Goal: Information Seeking & Learning: Learn about a topic

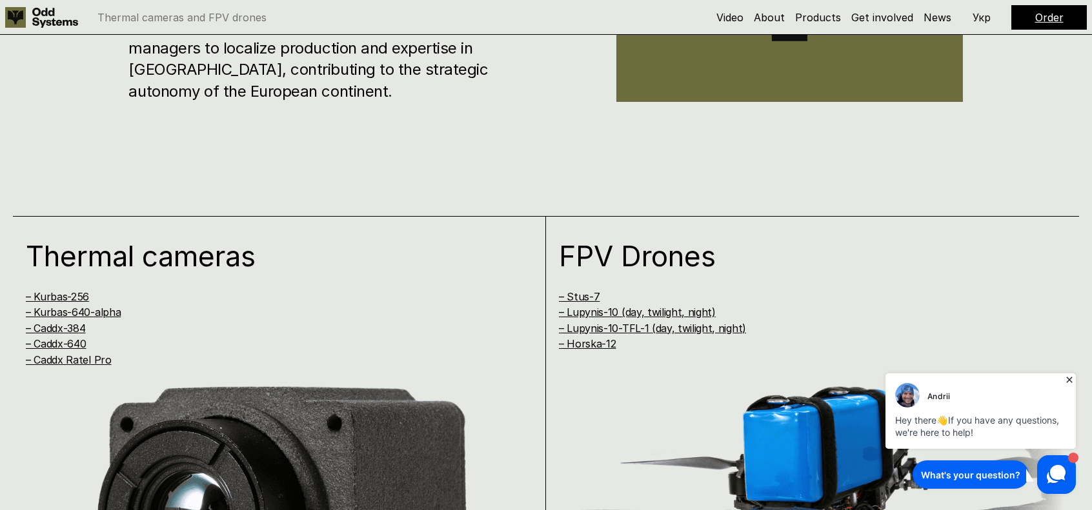
scroll to position [839, 0]
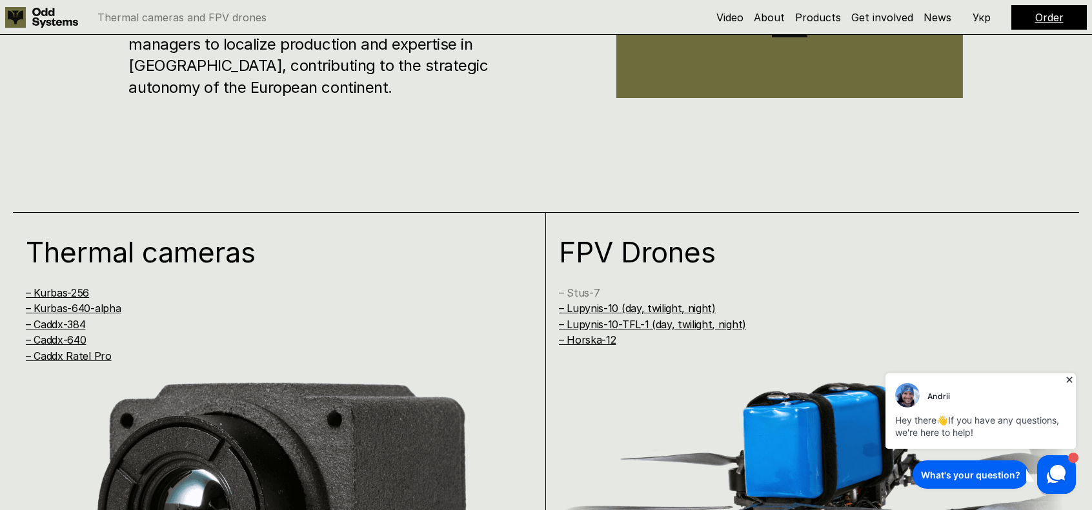
click at [578, 290] on link "– Stus-7" at bounding box center [579, 292] width 41 height 13
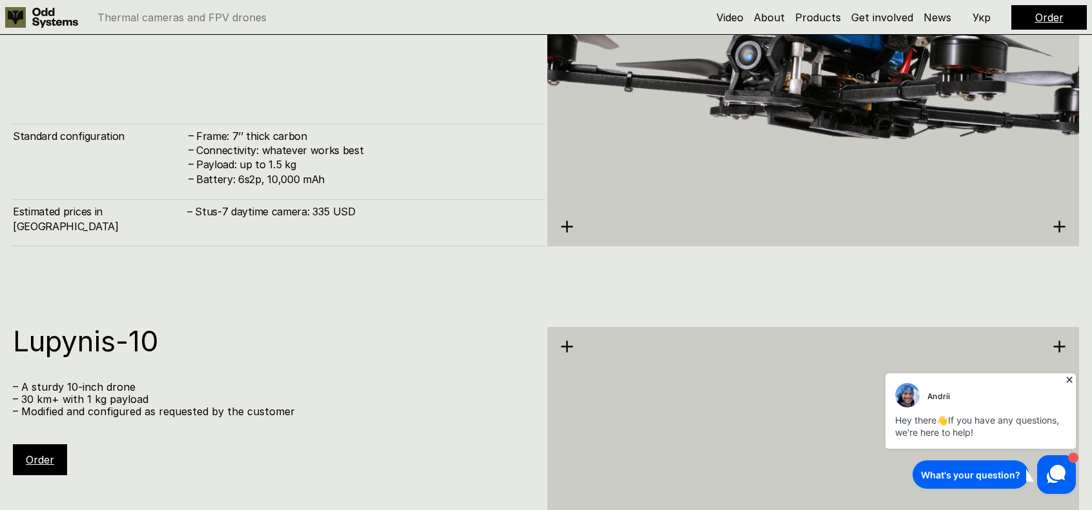
scroll to position [4347, 0]
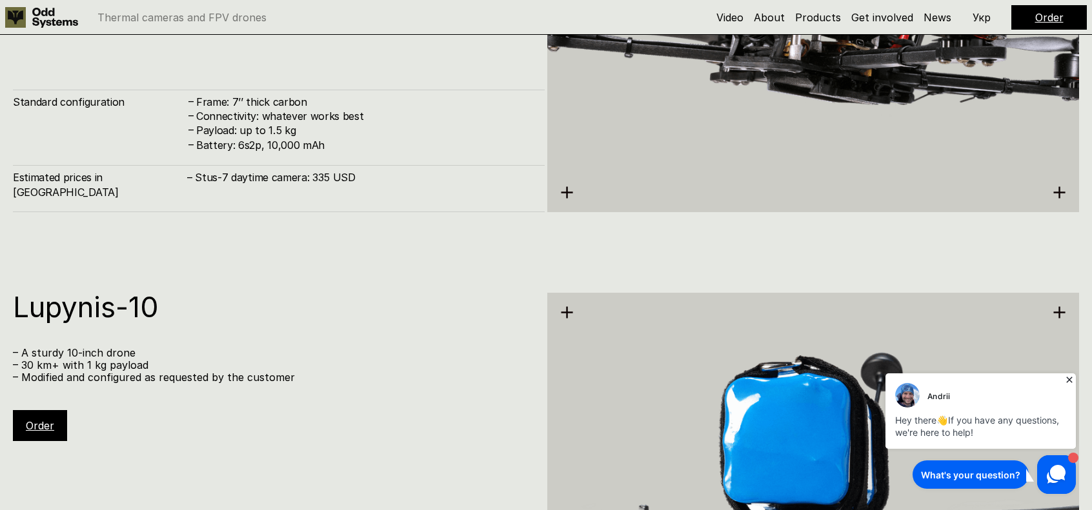
click at [1070, 381] on icon at bounding box center [1069, 380] width 6 height 6
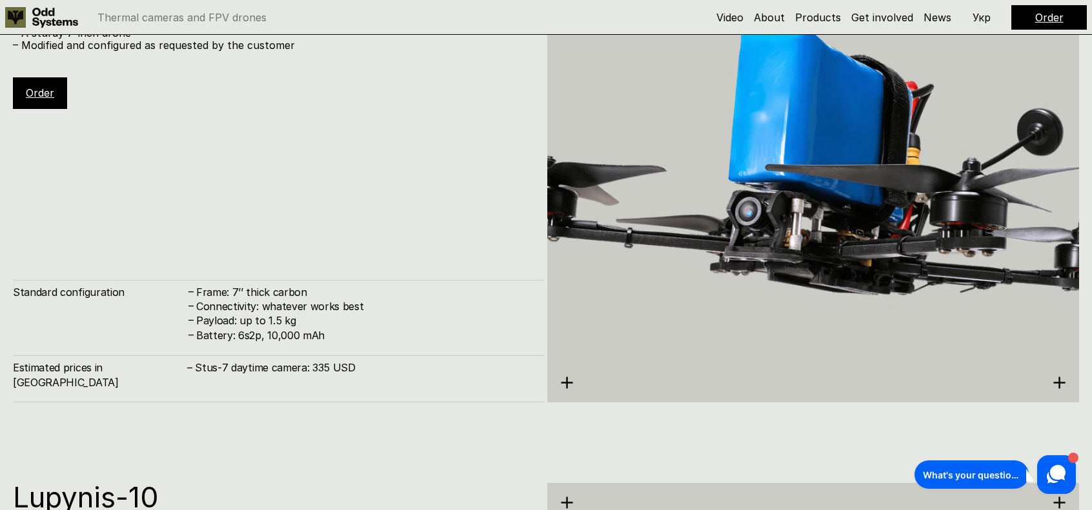
scroll to position [4153, 0]
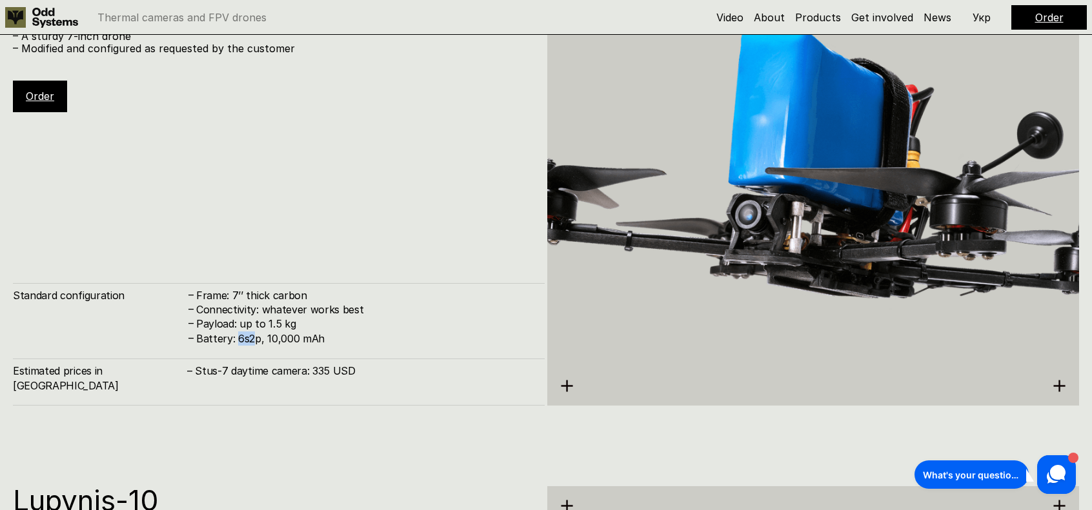
drag, startPoint x: 236, startPoint y: 357, endPoint x: 254, endPoint y: 354, distance: 18.4
click at [254, 346] on h4 "Battery: 6s2p, 10,000 mAh" at bounding box center [363, 339] width 335 height 14
click at [278, 346] on h4 "Battery: 6s2p, 10,000 mAh" at bounding box center [363, 339] width 335 height 14
drag, startPoint x: 263, startPoint y: 350, endPoint x: 297, endPoint y: 351, distance: 34.2
click at [297, 346] on h4 "Battery: 6s2p, 10,000 mAh" at bounding box center [363, 339] width 335 height 14
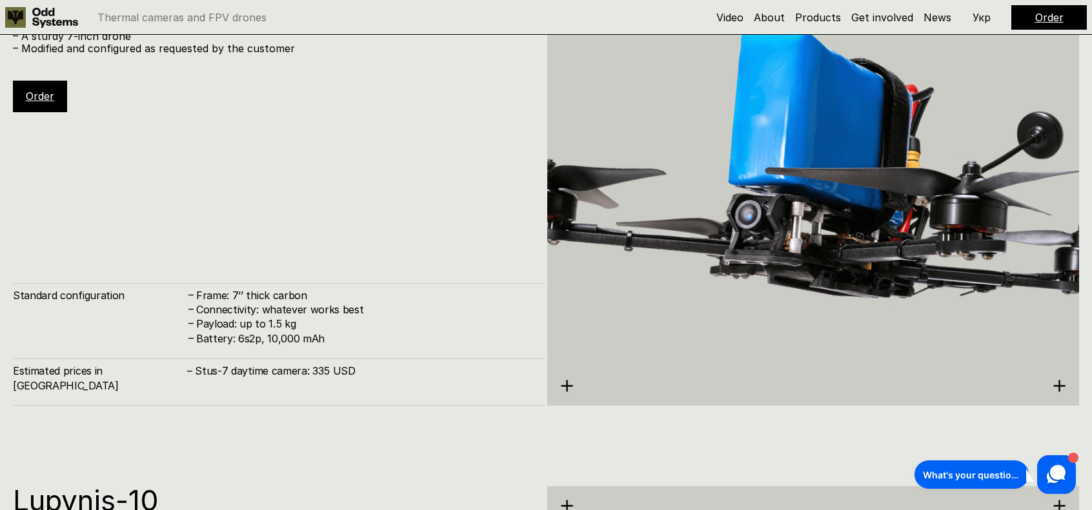
click at [223, 317] on h4 "Connectivity: whatever works best" at bounding box center [363, 310] width 335 height 14
drag, startPoint x: 198, startPoint y: 339, endPoint x: 292, endPoint y: 346, distance: 94.5
click at [297, 331] on h4 "Payload: up to 1.5 kg" at bounding box center [363, 324] width 335 height 14
click at [210, 346] on h4 "Battery: 6s2p, 10,000 mAh" at bounding box center [363, 339] width 335 height 14
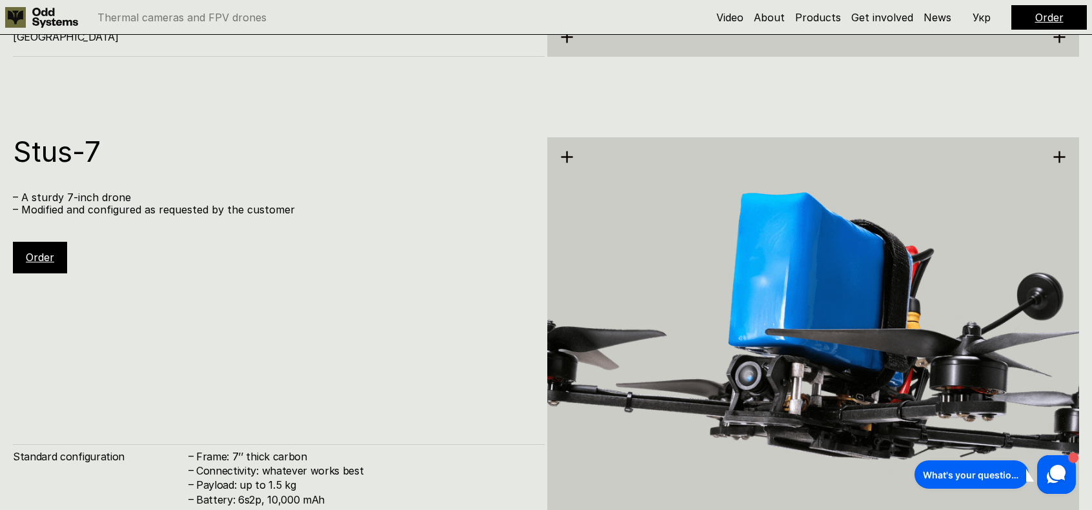
scroll to position [4024, 0]
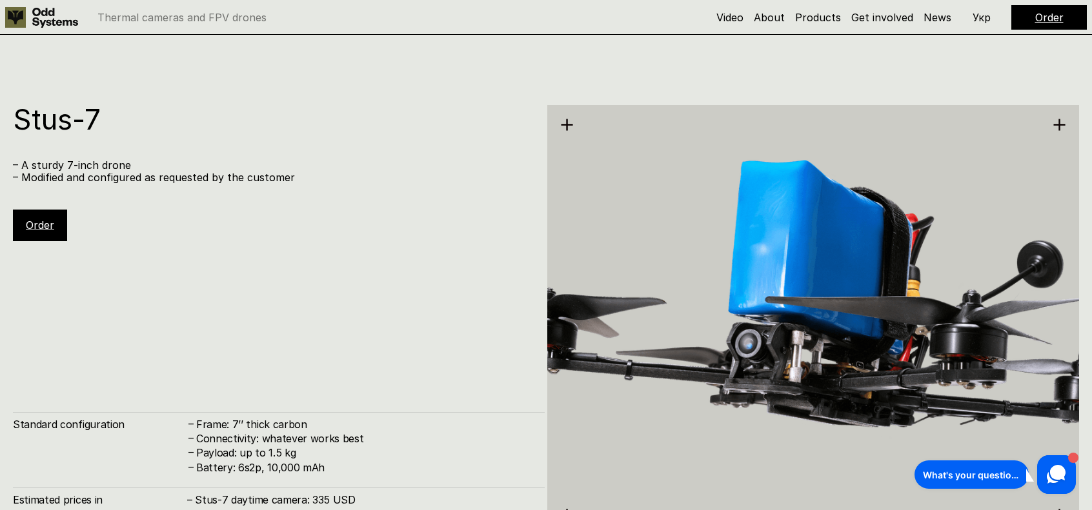
click at [249, 279] on div "Stus-7 – A sturdy 7-inch drone – Modified and configured as requested by the cu…" at bounding box center [279, 320] width 532 height 430
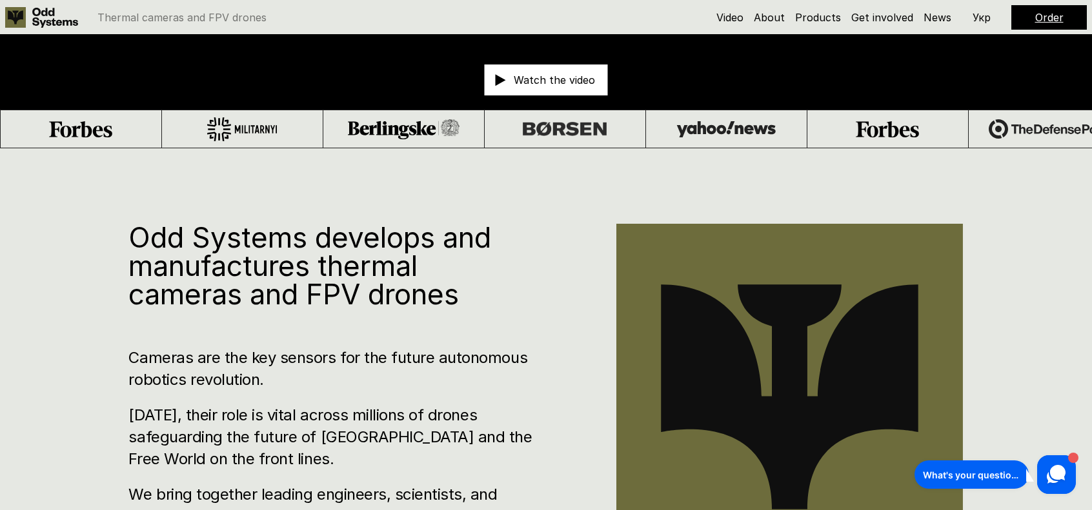
scroll to position [346, 0]
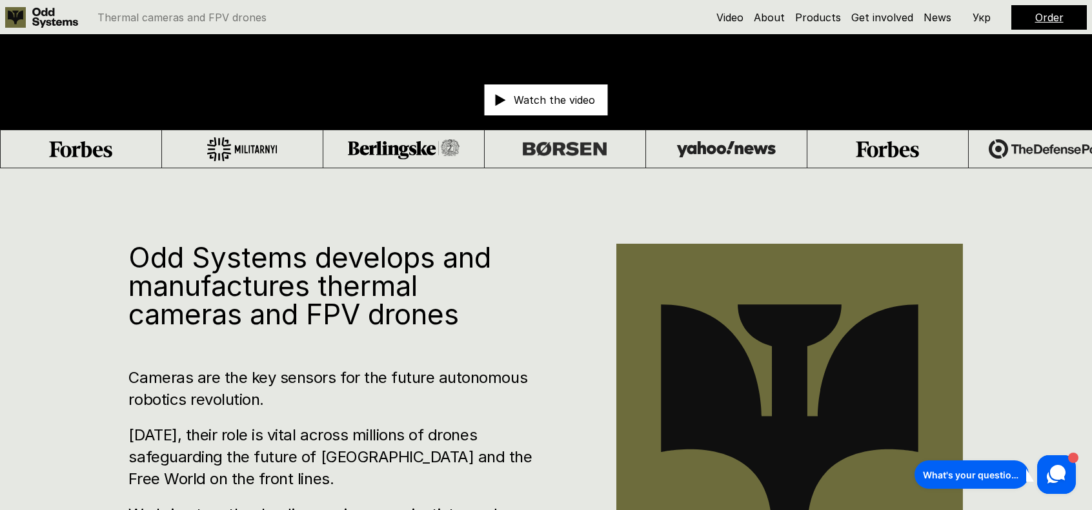
drag, startPoint x: 293, startPoint y: 394, endPoint x: 230, endPoint y: 381, distance: 64.5
click at [292, 395] on h3 "Cameras are the key sensors for the future autonomous robotics revolution." at bounding box center [333, 388] width 410 height 43
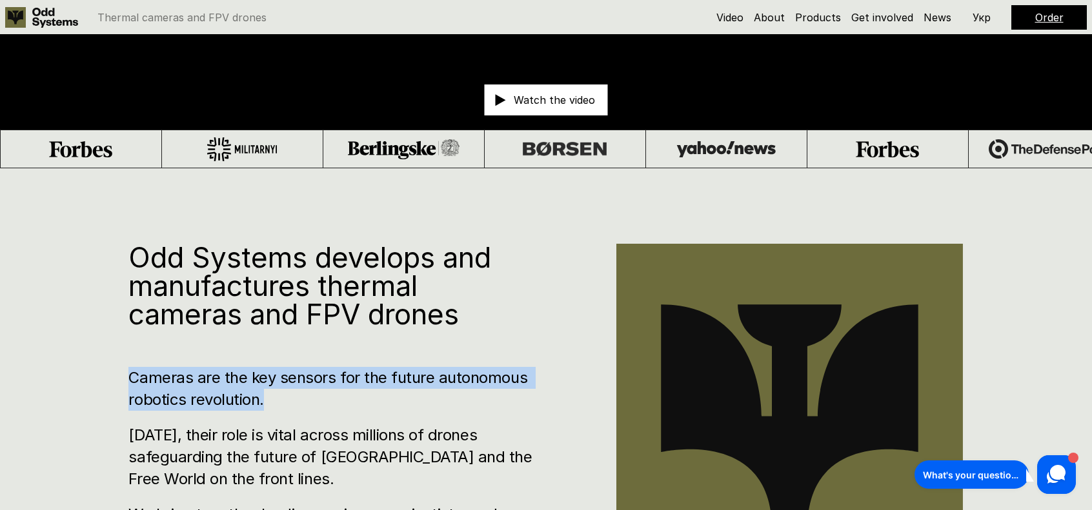
drag, startPoint x: 128, startPoint y: 375, endPoint x: 272, endPoint y: 405, distance: 146.4
click at [265, 403] on h3 "Cameras are the key sensors for the future autonomous robotics revolution." at bounding box center [333, 388] width 410 height 43
click at [324, 399] on h3 "Cameras are the key sensors for the future autonomous robotics revolution." at bounding box center [333, 388] width 410 height 43
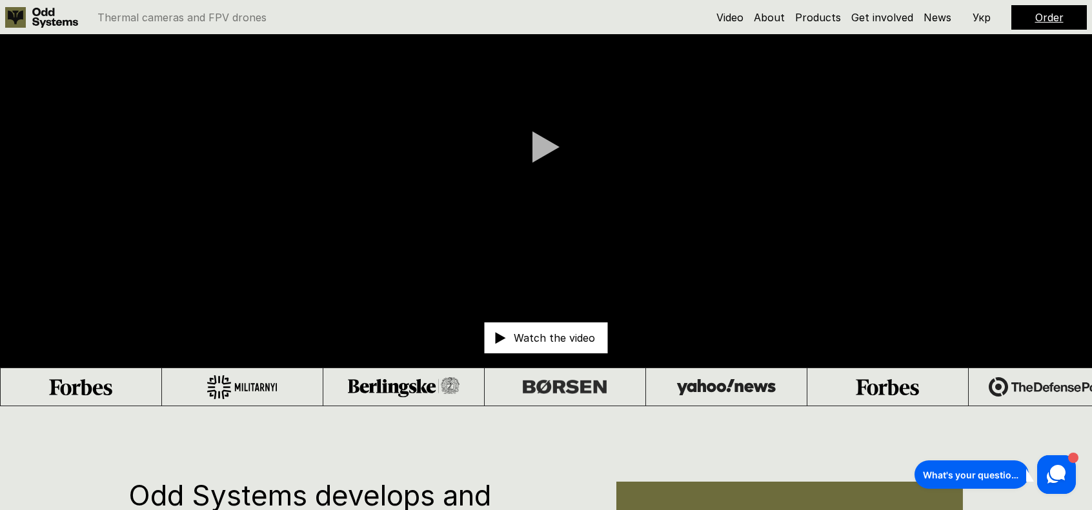
scroll to position [0, 0]
